Goal: Task Accomplishment & Management: Manage account settings

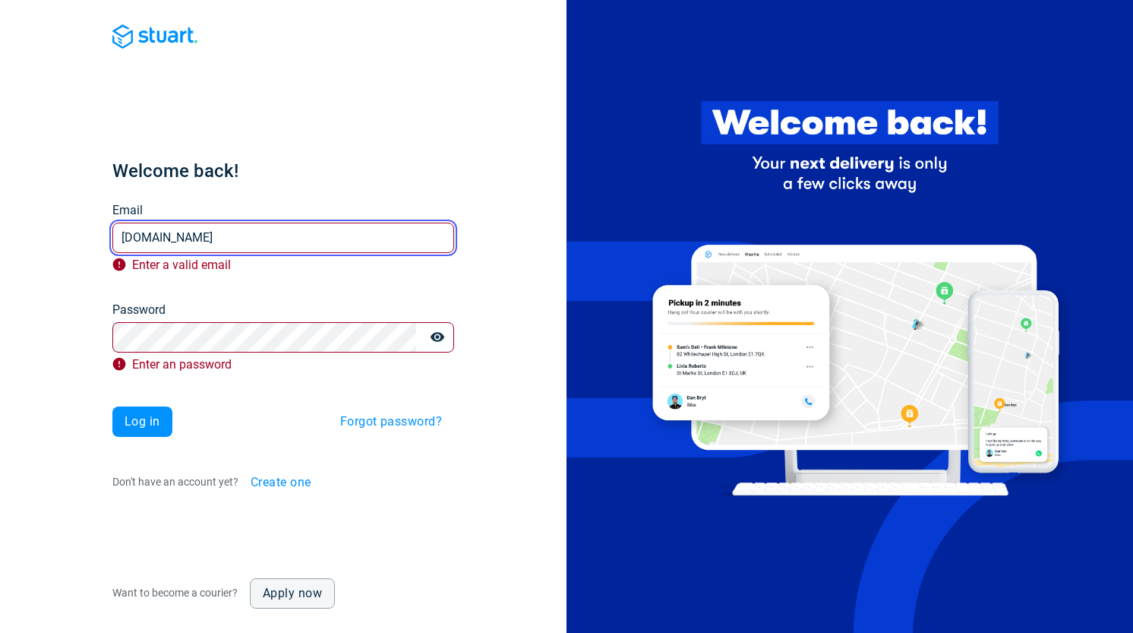
type input "[EMAIL_ADDRESS][PERSON_NAME][DOMAIN_NAME]"
paste input "[EMAIL_ADDRESS][DOMAIN_NAME]"
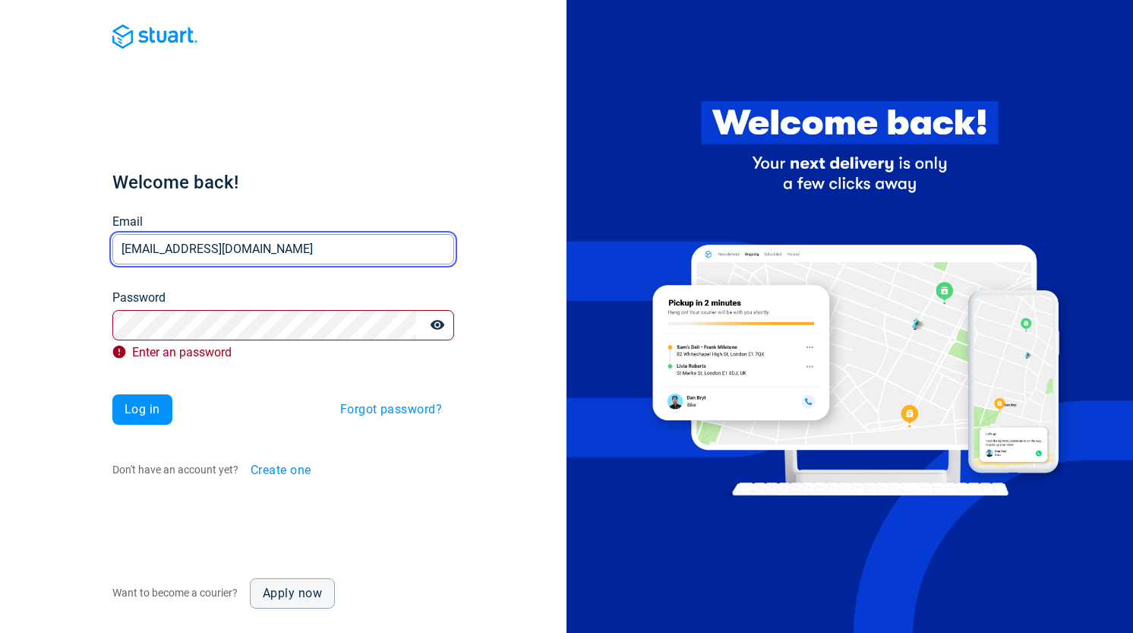
type input "[EMAIL_ADDRESS][DOMAIN_NAME]"
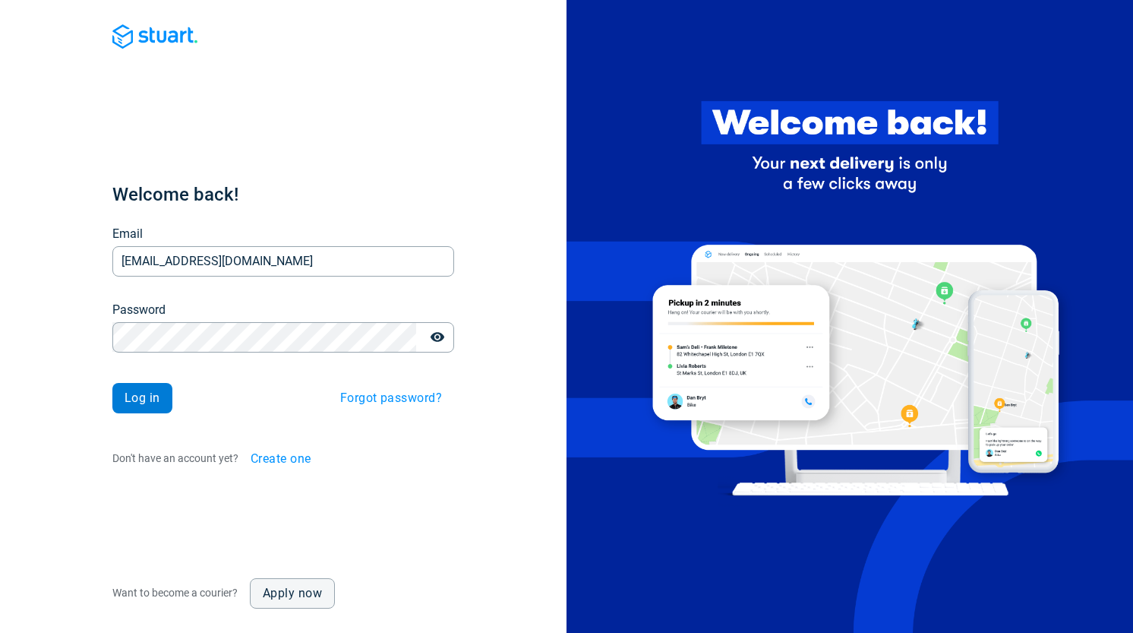
click at [147, 392] on span "Log in" at bounding box center [143, 398] width 36 height 12
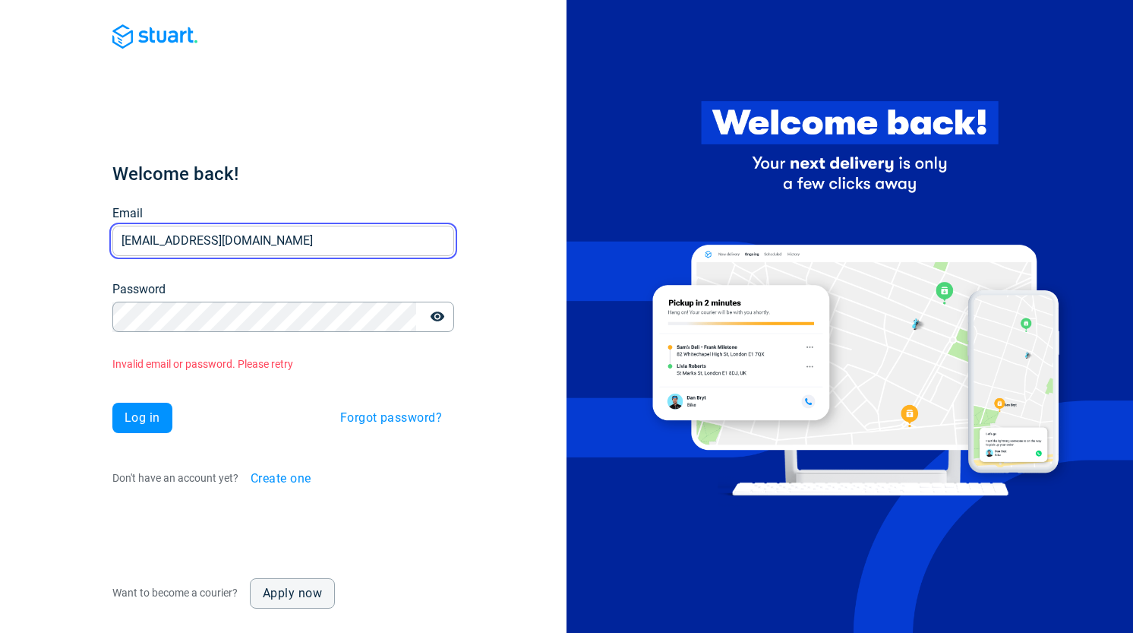
click at [313, 249] on input "[EMAIL_ADDRESS][DOMAIN_NAME]" at bounding box center [283, 241] width 342 height 30
paste input "5"
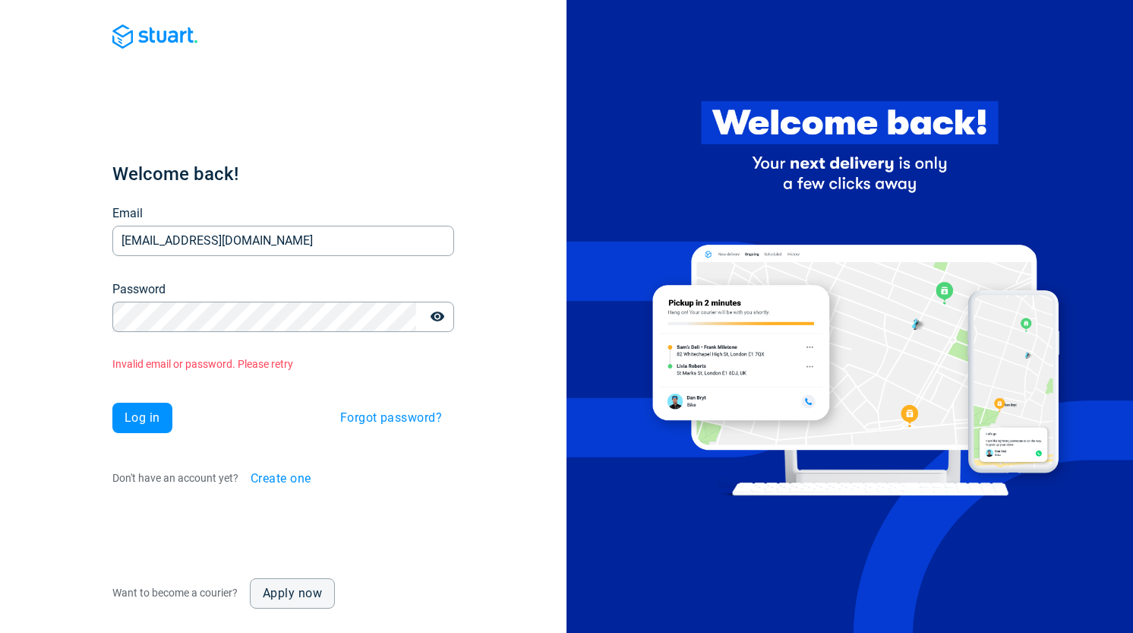
click at [331, 203] on div "Welcome back! Email [EMAIL_ADDRESS][DOMAIN_NAME] Email Password Password Invali…" at bounding box center [283, 328] width 342 height 332
click at [30, 231] on div "Welcome back! Email [EMAIL_ADDRESS][DOMAIN_NAME] Email Password Password Invali…" at bounding box center [283, 316] width 567 height 633
click at [132, 428] on button "Log in" at bounding box center [142, 418] width 60 height 30
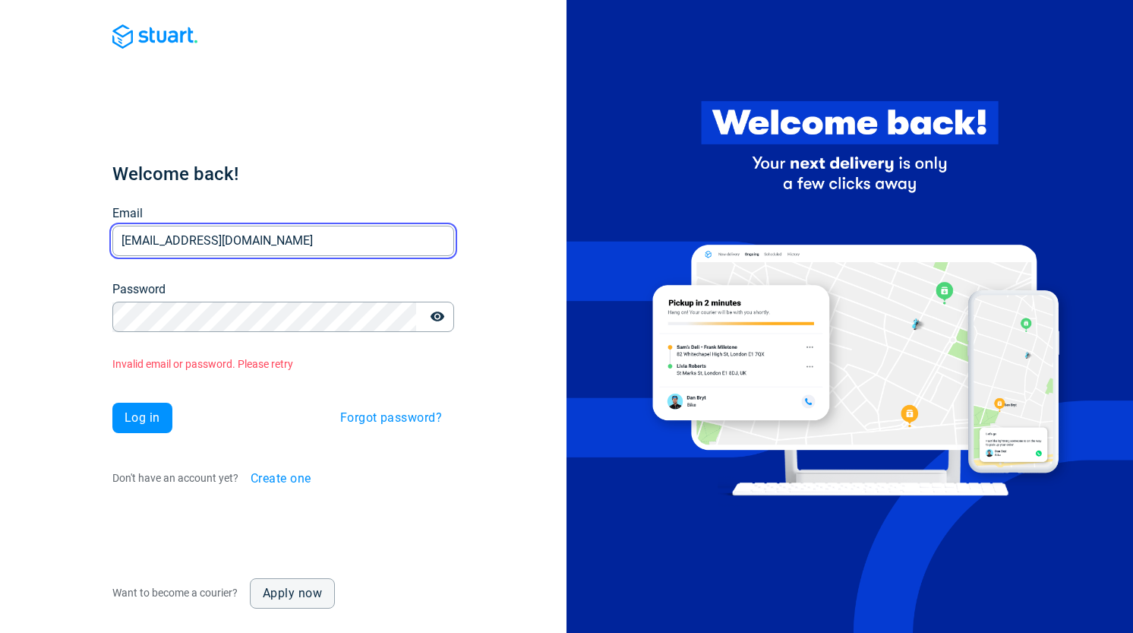
click at [318, 248] on input "[EMAIL_ADDRESS][DOMAIN_NAME]" at bounding box center [283, 241] width 342 height 30
paste input "937"
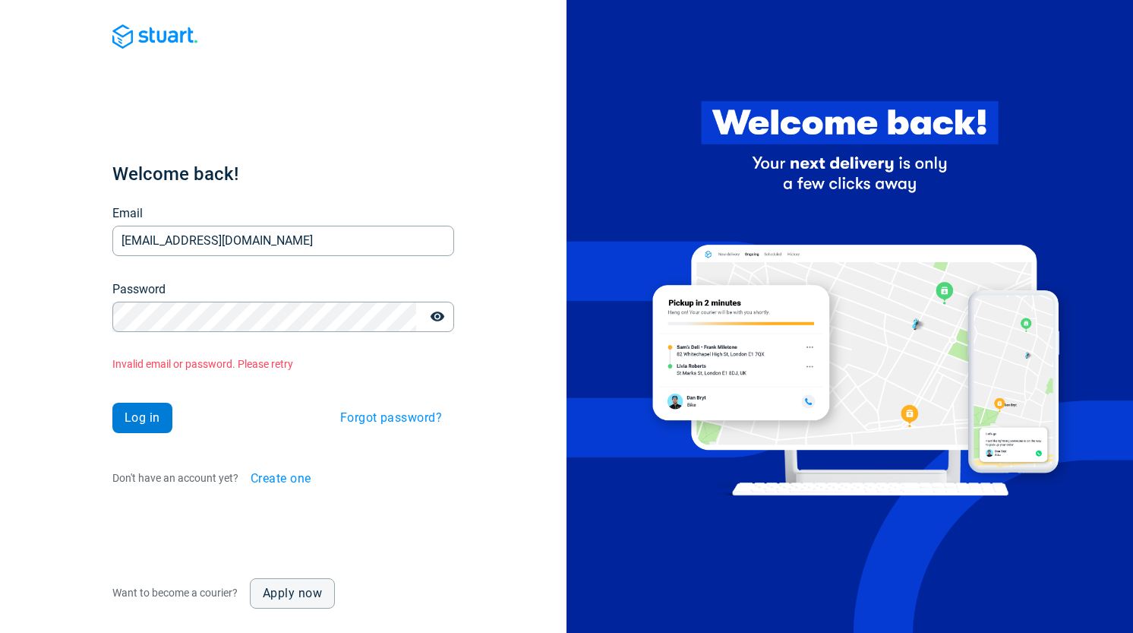
click at [137, 417] on span "Log in" at bounding box center [143, 418] width 36 height 12
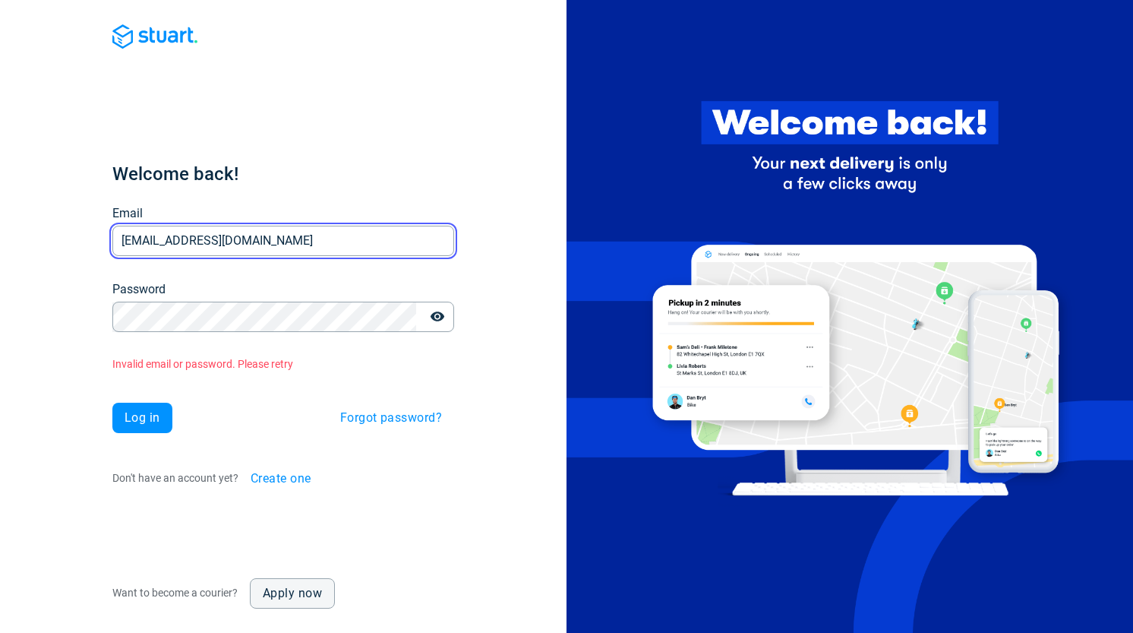
click at [324, 232] on input "[EMAIL_ADDRESS][DOMAIN_NAME]" at bounding box center [283, 241] width 342 height 30
paste input "818"
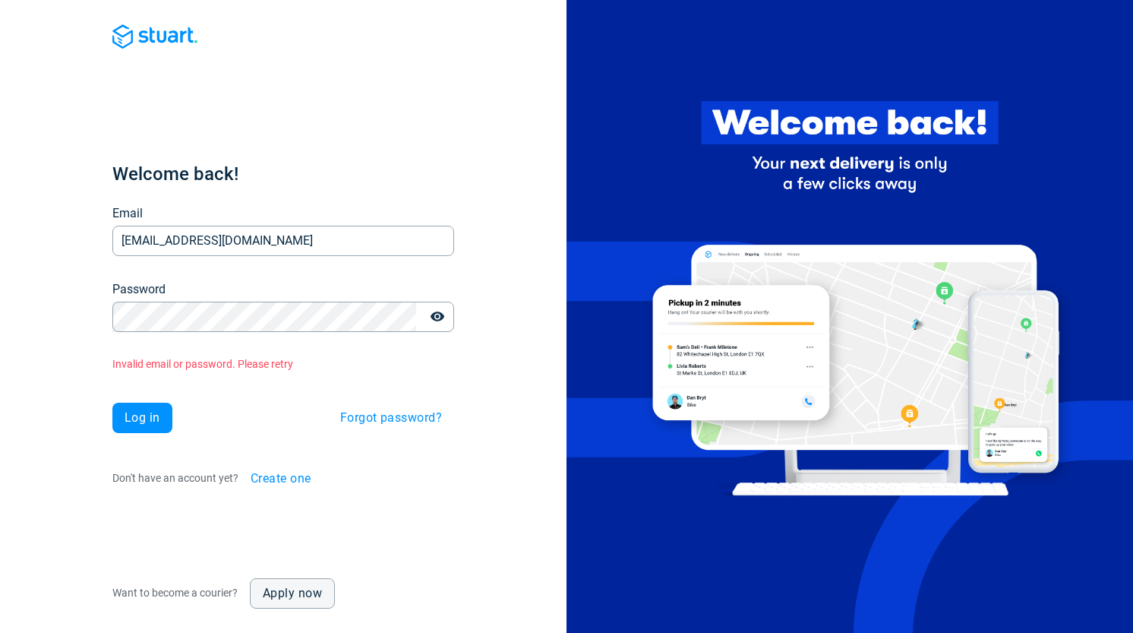
click at [149, 421] on span "Log in" at bounding box center [143, 418] width 36 height 12
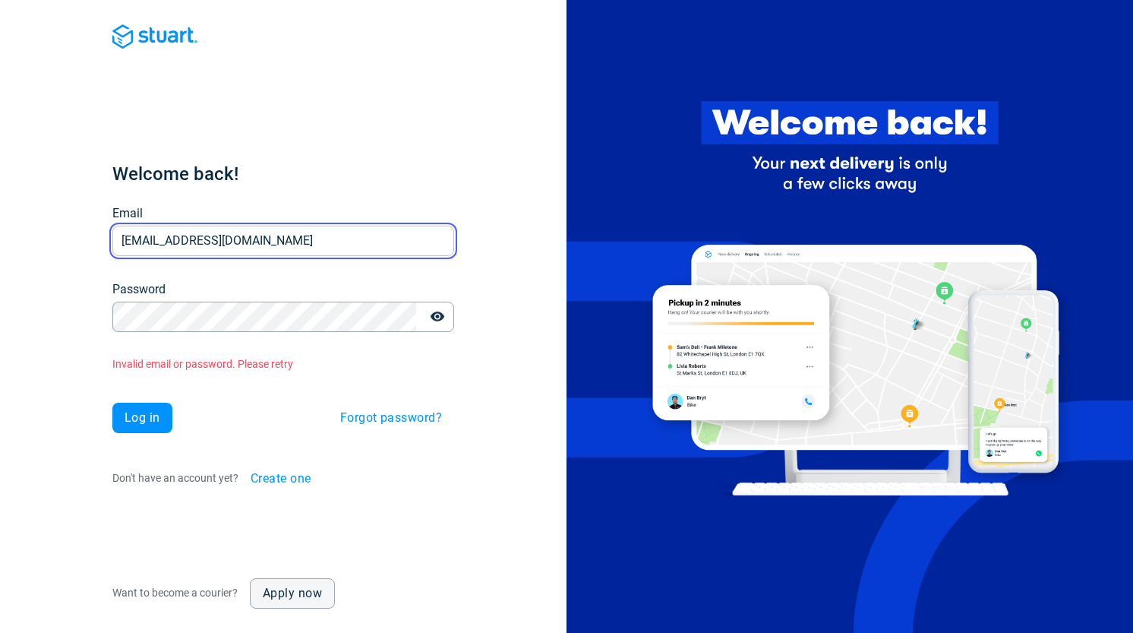
click at [321, 240] on input "[EMAIL_ADDRESS][DOMAIN_NAME]" at bounding box center [283, 241] width 342 height 30
paste input "s0230g"
type input "[EMAIL_ADDRESS][DOMAIN_NAME]"
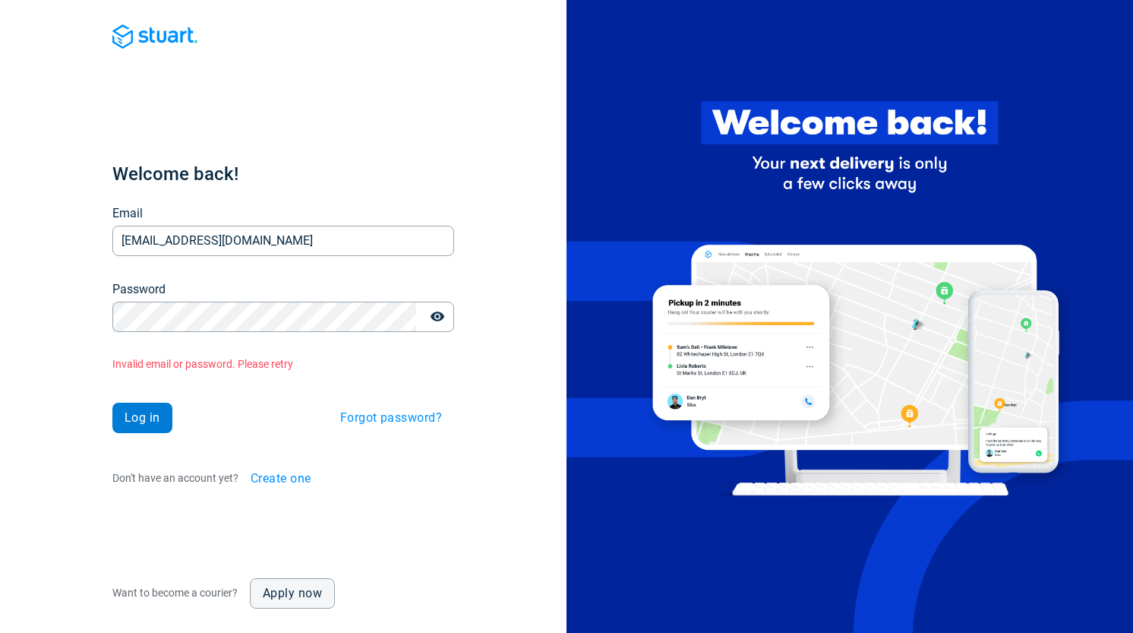
click at [165, 422] on button "Log in" at bounding box center [142, 418] width 60 height 30
